Goal: Find specific fact: Find specific fact

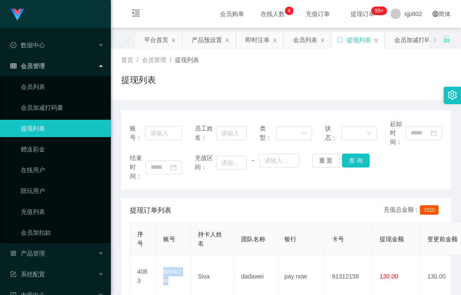
scroll to position [130, 0]
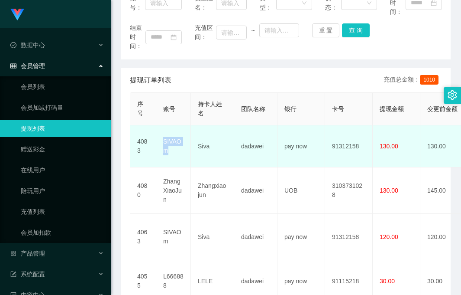
click at [177, 162] on td "SIVAOm" at bounding box center [173, 146] width 35 height 42
click at [174, 153] on td "SIVAOm" at bounding box center [173, 146] width 35 height 42
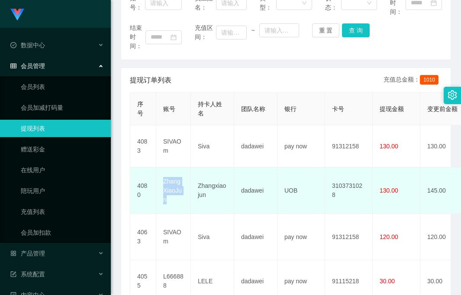
drag, startPoint x: 176, startPoint y: 199, endPoint x: 157, endPoint y: 182, distance: 25.2
click at [157, 182] on td "ZhangXiaoJun" at bounding box center [173, 190] width 35 height 46
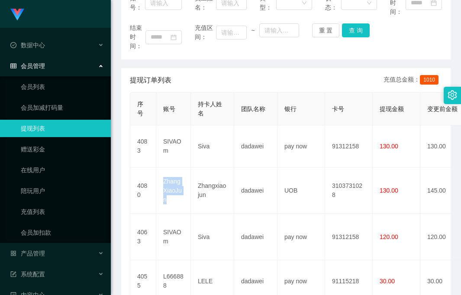
copy td "ZhangXiaoJun"
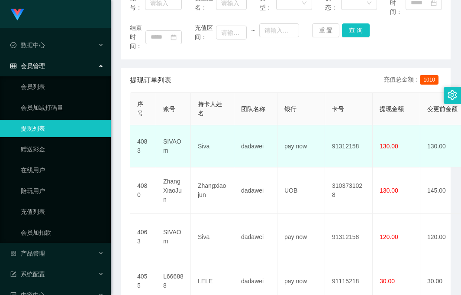
click at [190, 153] on td "SIVAOm" at bounding box center [173, 146] width 35 height 42
drag, startPoint x: 175, startPoint y: 153, endPoint x: 159, endPoint y: 143, distance: 18.9
click at [159, 143] on td "SIVAOm" at bounding box center [173, 146] width 35 height 42
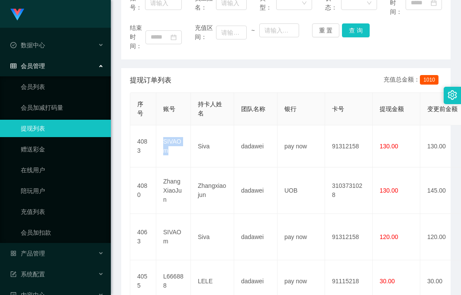
copy td "SIVAOm"
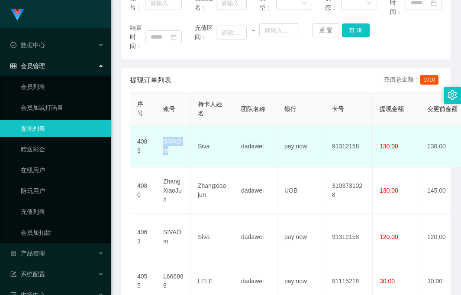
click at [177, 156] on td "SIVAOm" at bounding box center [173, 146] width 35 height 42
drag, startPoint x: 173, startPoint y: 154, endPoint x: 164, endPoint y: 143, distance: 13.9
click at [164, 143] on td "SIVAOm" at bounding box center [173, 146] width 35 height 42
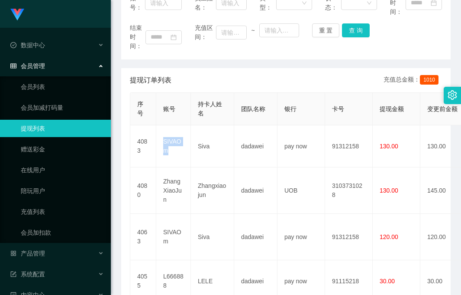
copy td "SIVAOm"
